Goal: Download file/media

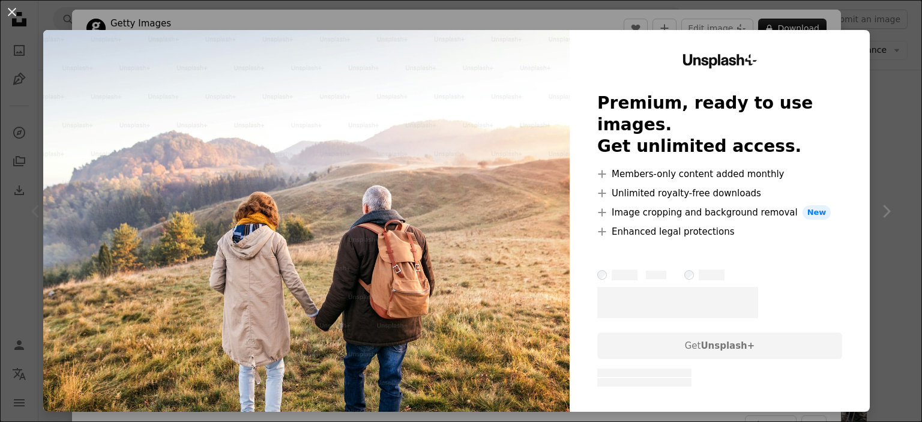
scroll to position [226, 0]
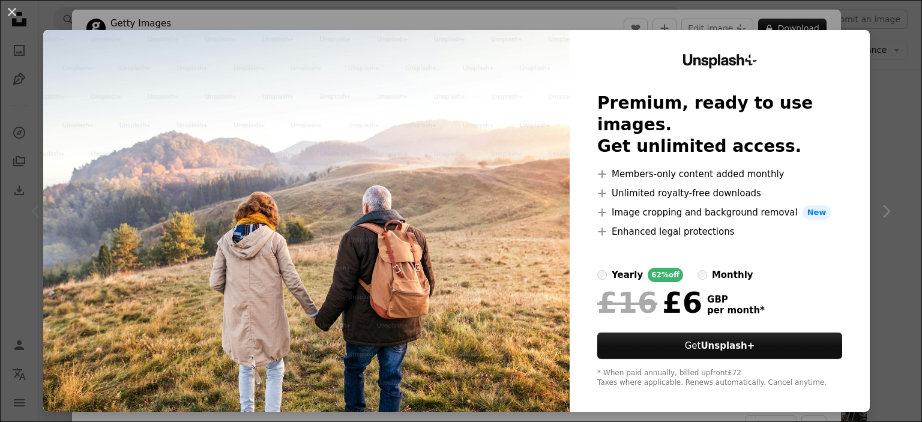
click at [921, 116] on div "An X shape Unsplash+ Premium, ready to use images. Get unlimited access. A plus…" at bounding box center [461, 211] width 922 height 422
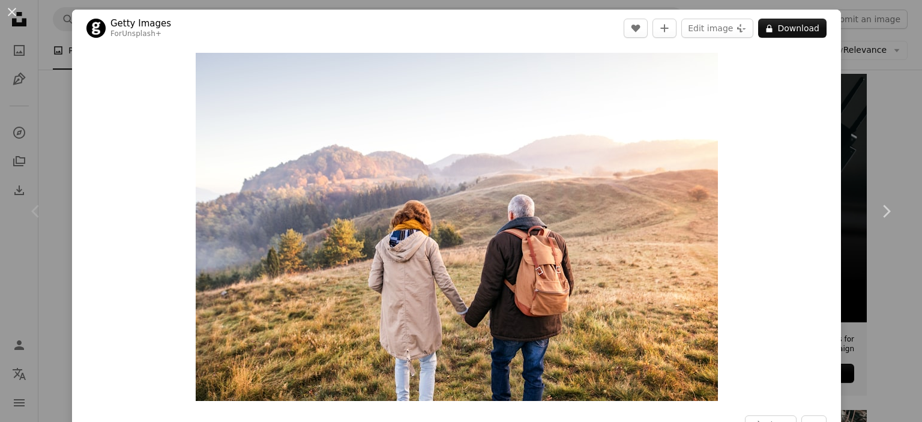
drag, startPoint x: 9, startPoint y: 9, endPoint x: 31, endPoint y: 8, distance: 22.2
click at [9, 8] on button "An X shape" at bounding box center [12, 12] width 14 height 14
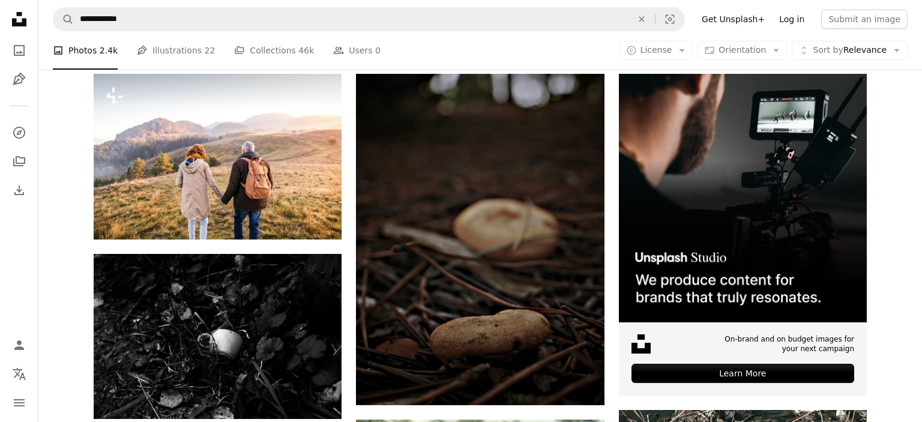
click at [799, 21] on link "Log in" at bounding box center [792, 19] width 40 height 19
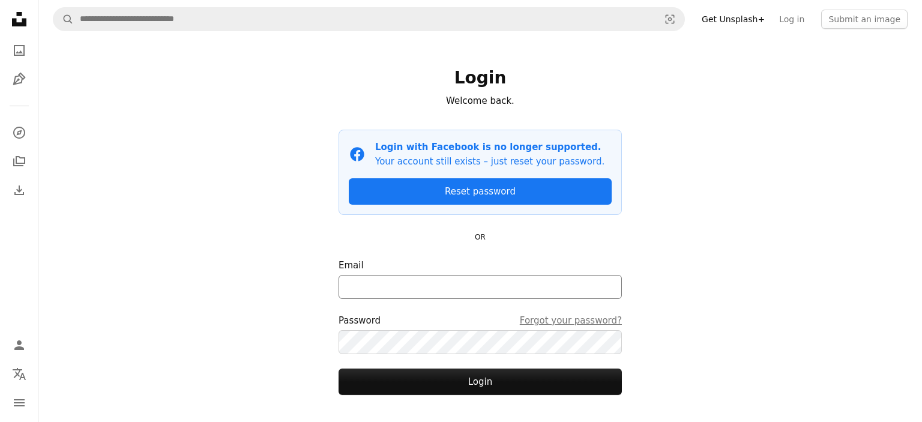
drag, startPoint x: 402, startPoint y: 270, endPoint x: 396, endPoint y: 292, distance: 22.3
click at [400, 272] on label "Email" at bounding box center [480, 278] width 283 height 41
click at [396, 292] on input "Email" at bounding box center [480, 287] width 283 height 24
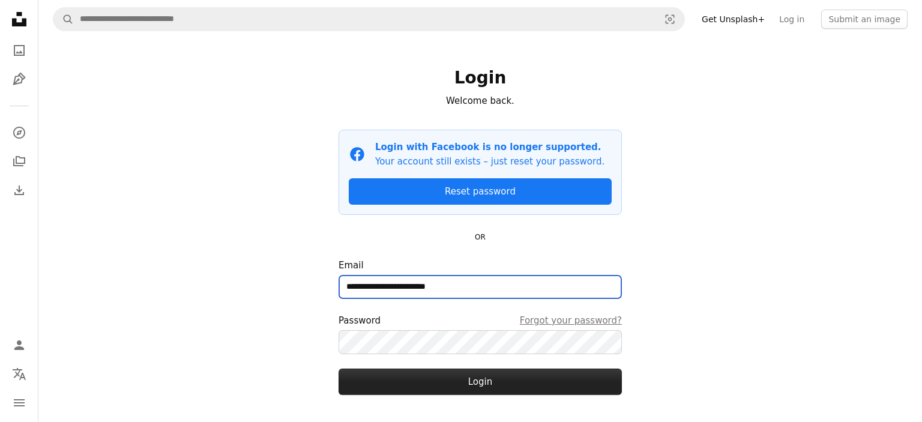
type input "**********"
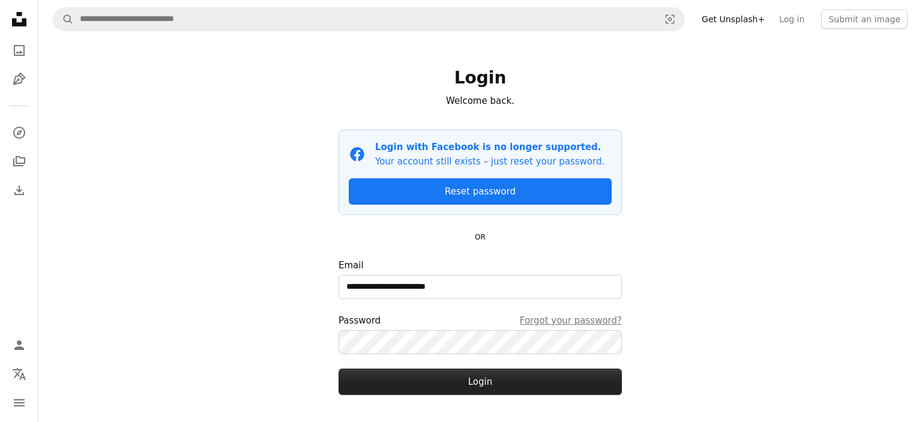
click at [437, 373] on button "Login" at bounding box center [480, 382] width 283 height 26
